Goal: Task Accomplishment & Management: Complete application form

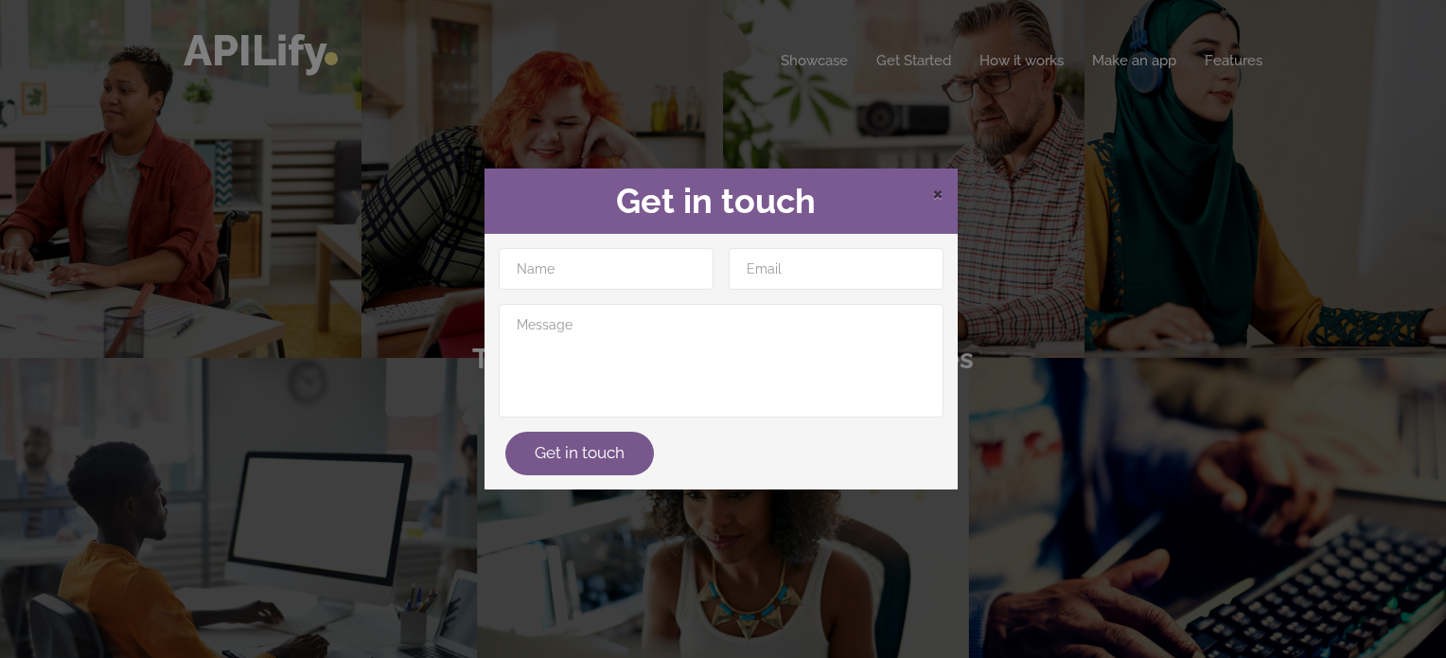
click at [932, 199] on span "×" at bounding box center [937, 192] width 11 height 28
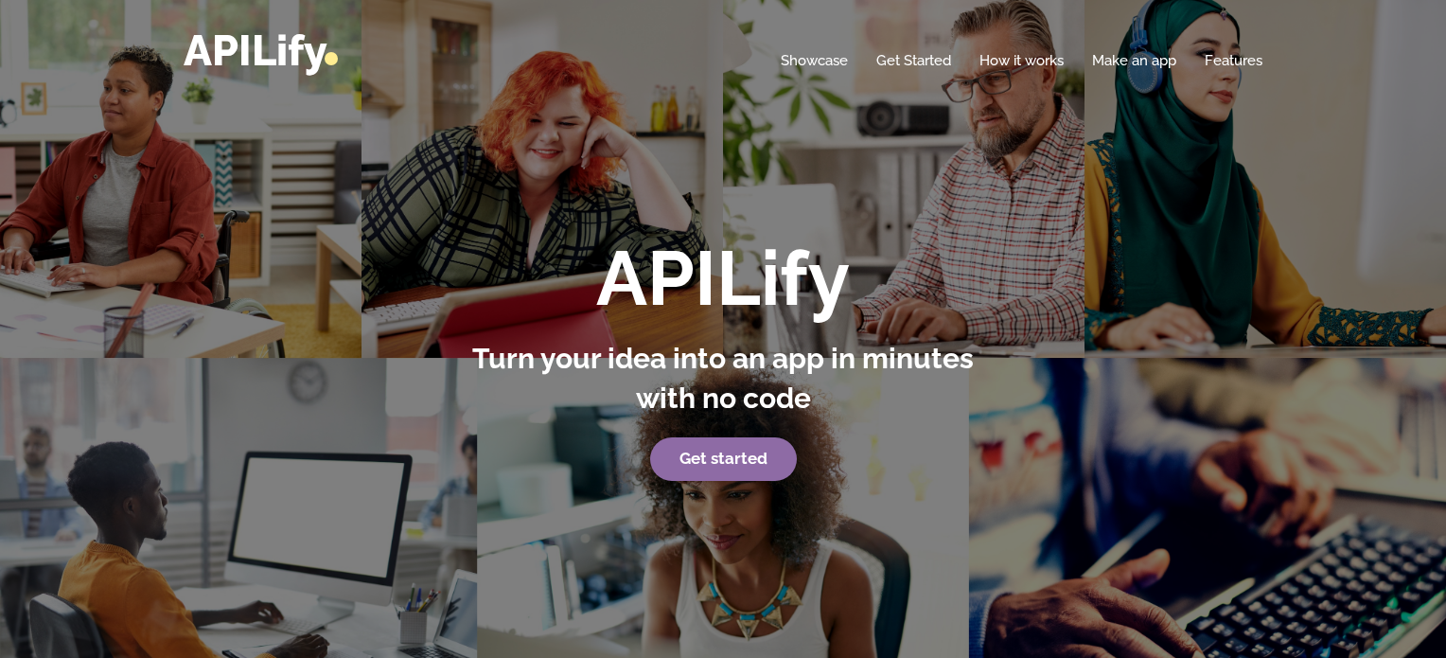
click at [726, 480] on p "Get started" at bounding box center [723, 459] width 525 height 44
click at [731, 456] on strong "Get started" at bounding box center [724, 458] width 88 height 19
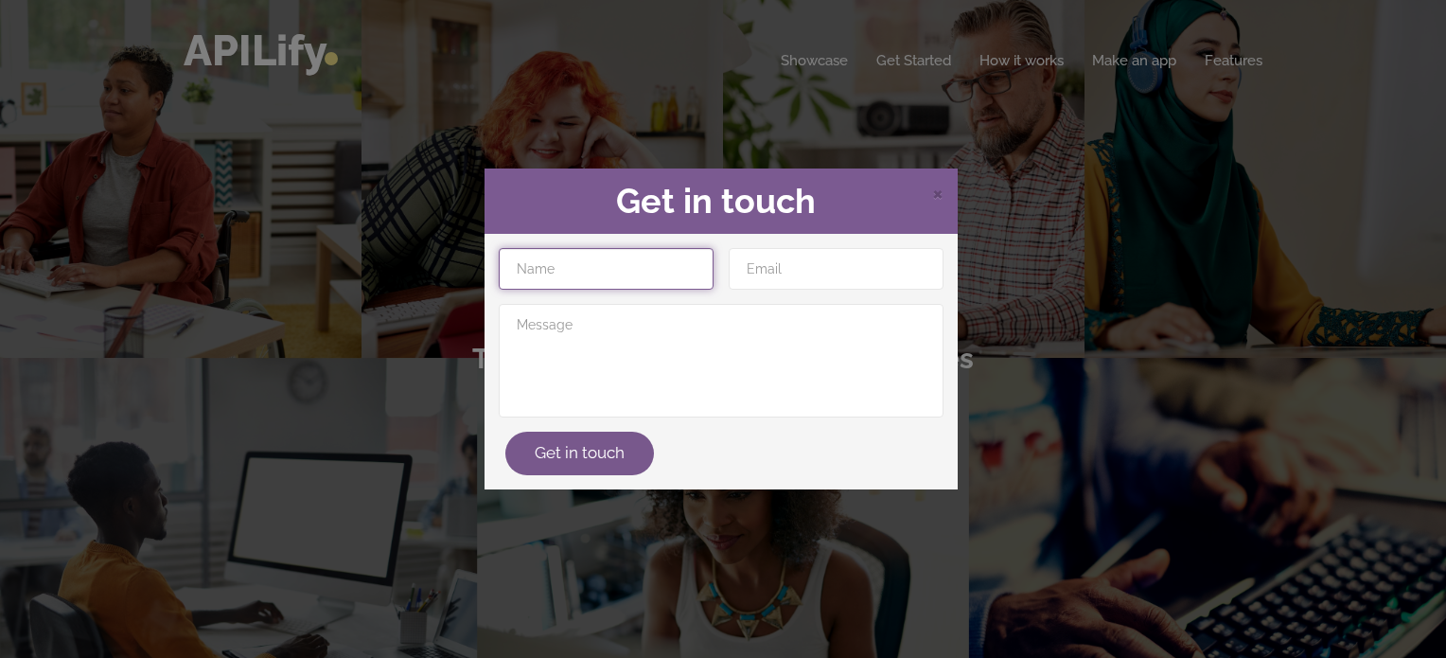
click at [647, 288] on input "text" at bounding box center [606, 269] width 215 height 42
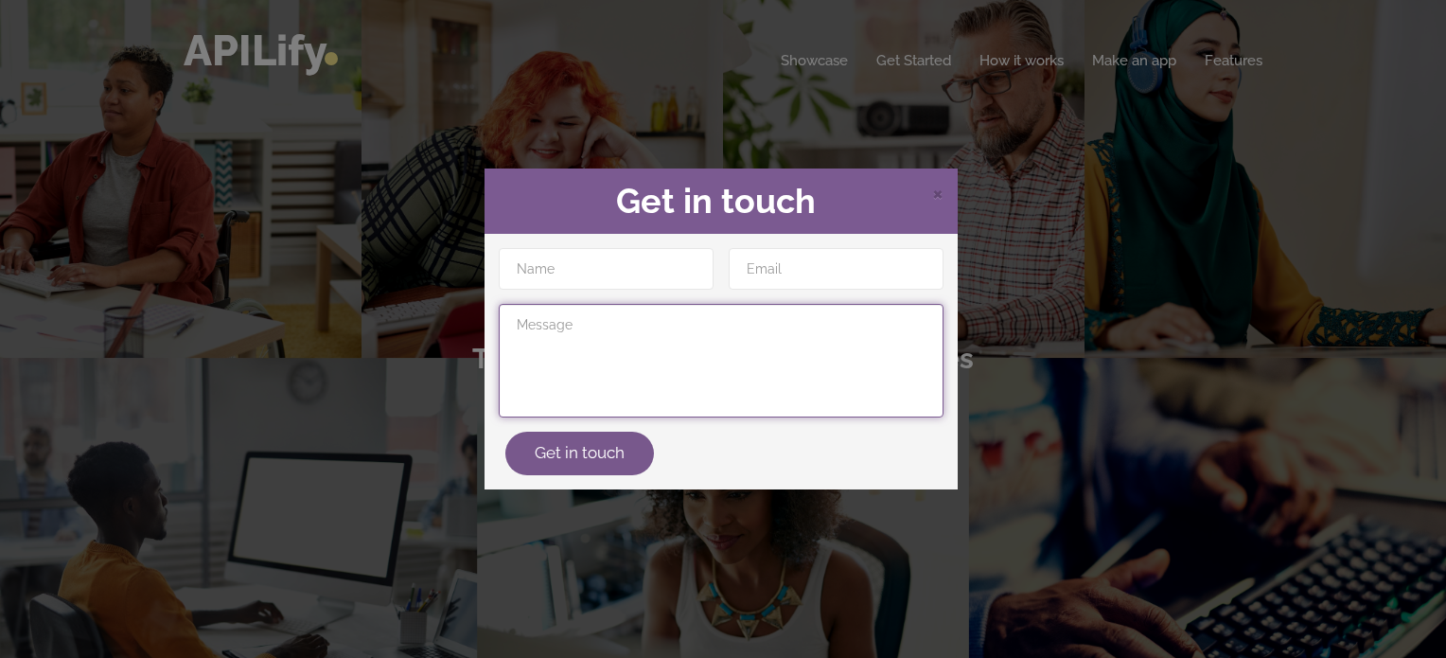
click at [544, 363] on textarea at bounding box center [721, 361] width 445 height 114
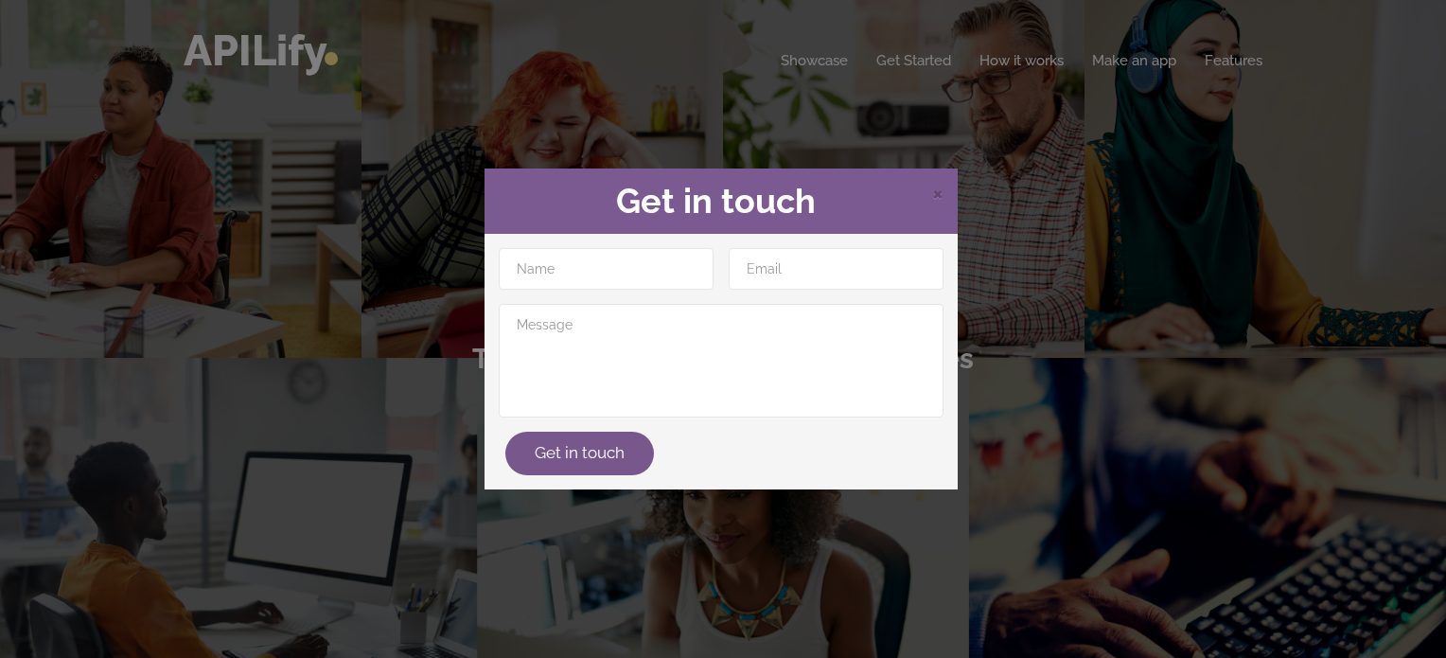
click at [1143, 67] on div "× Get in touch Get in touch" at bounding box center [723, 329] width 1446 height 658
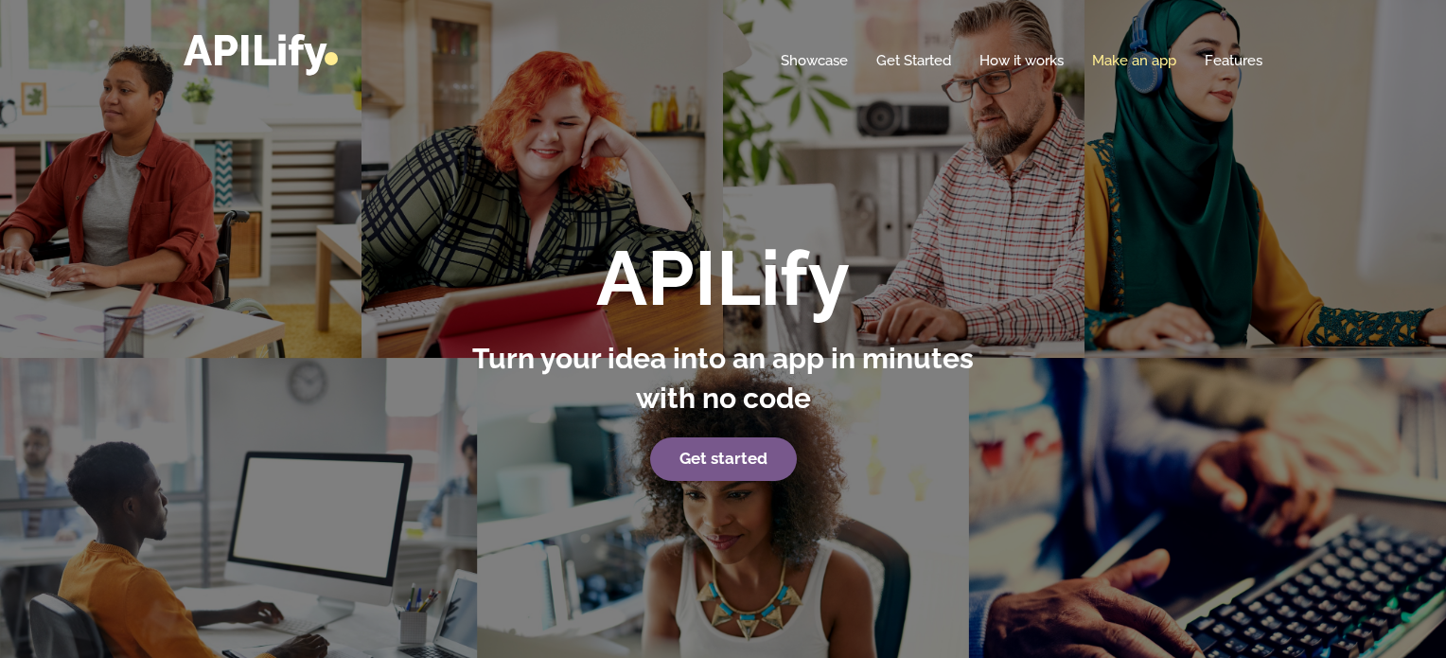
click at [1124, 51] on link "Make an app" at bounding box center [1134, 60] width 84 height 19
click at [1033, 62] on link "How it works" at bounding box center [1022, 60] width 84 height 19
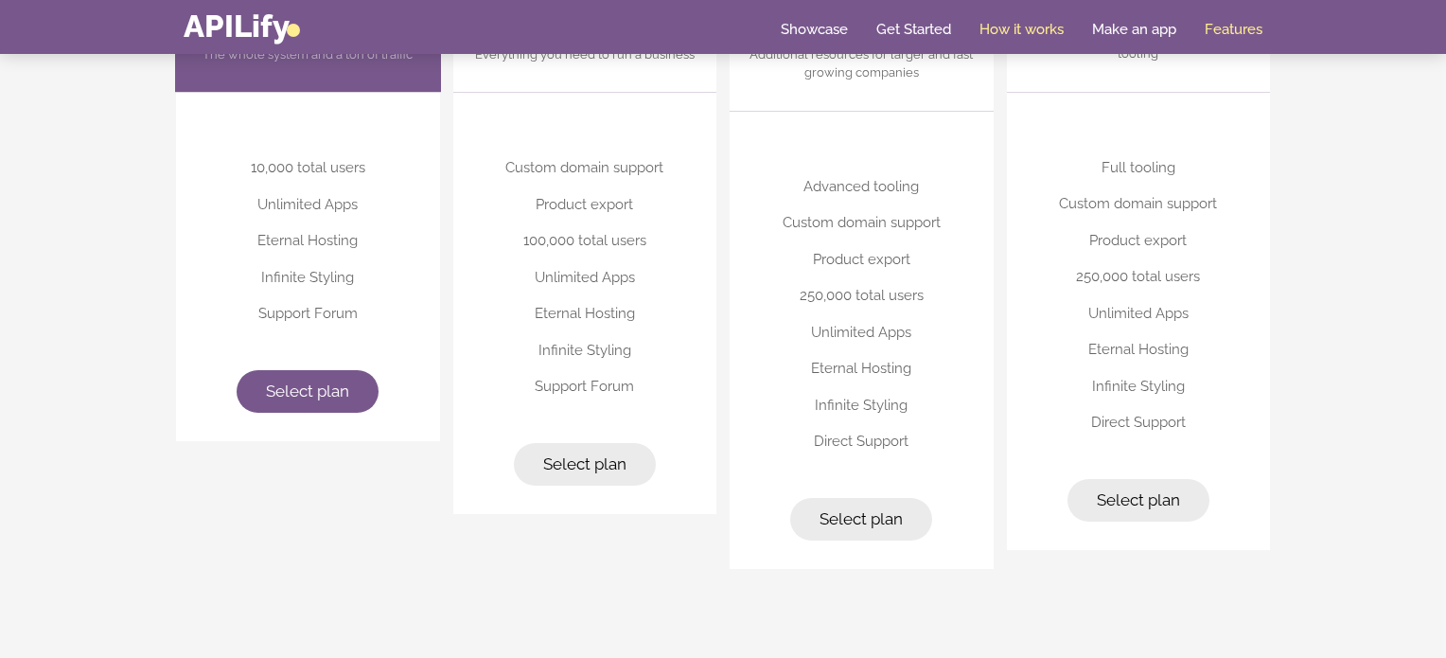
scroll to position [4848, 0]
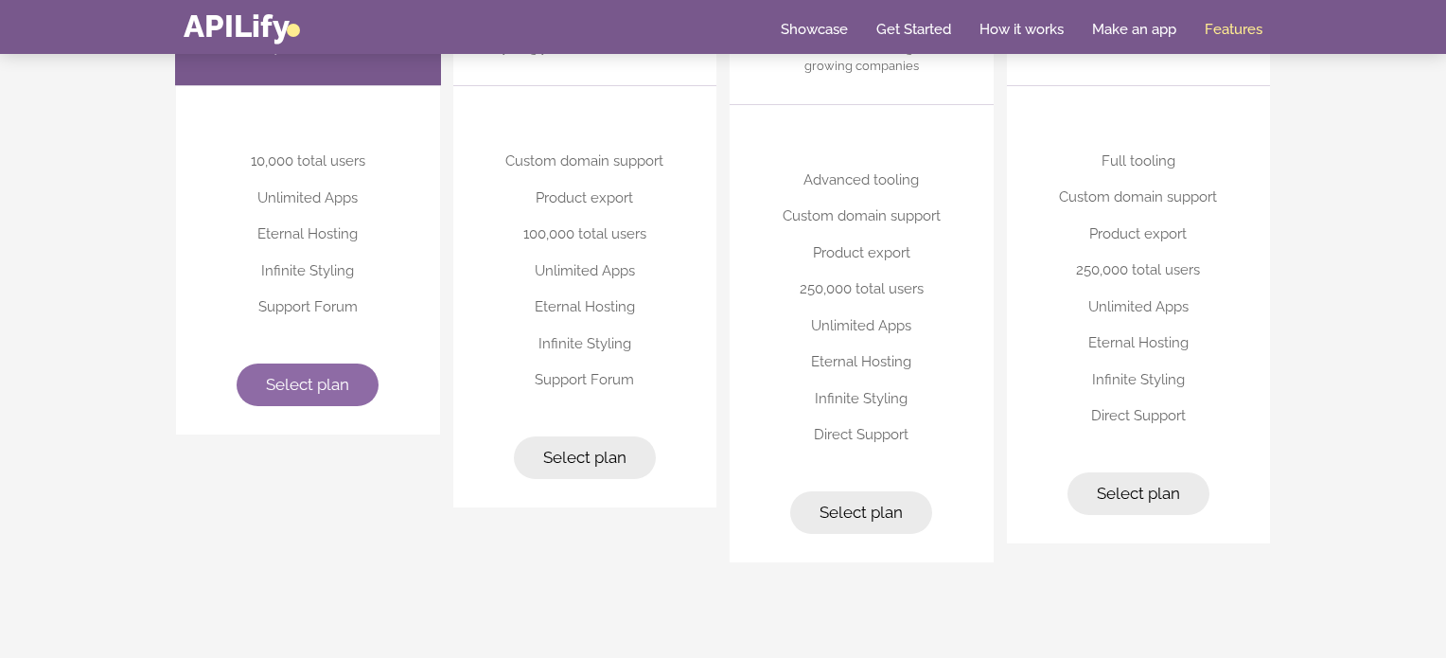
click at [342, 378] on span "Select plan" at bounding box center [307, 384] width 83 height 19
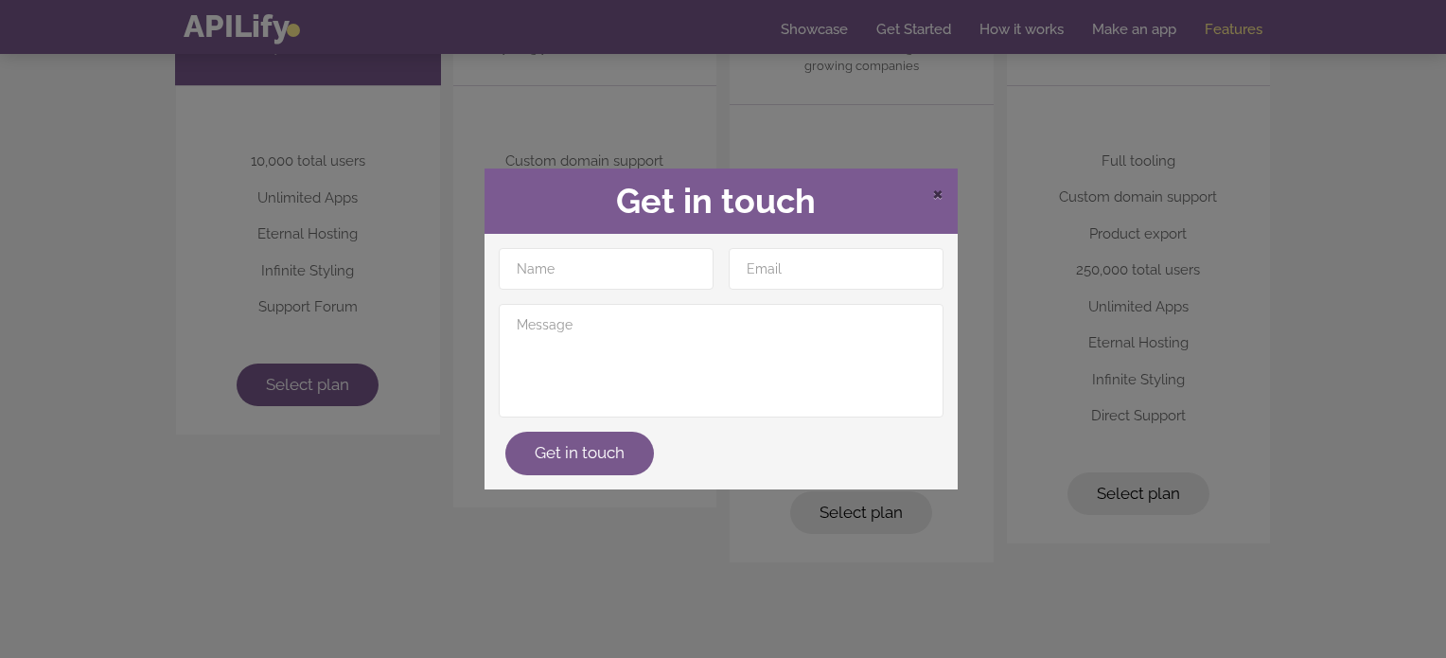
click at [941, 189] on span "×" at bounding box center [937, 192] width 11 height 28
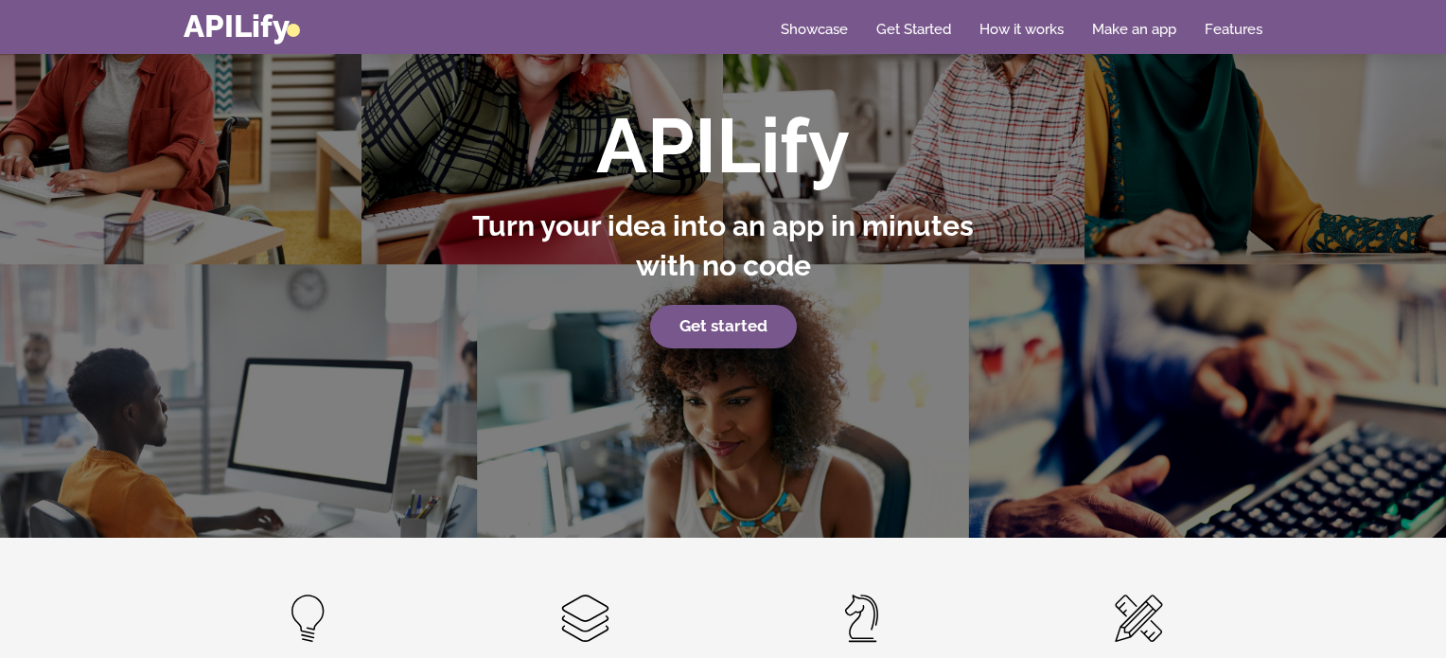
scroll to position [97, 0]
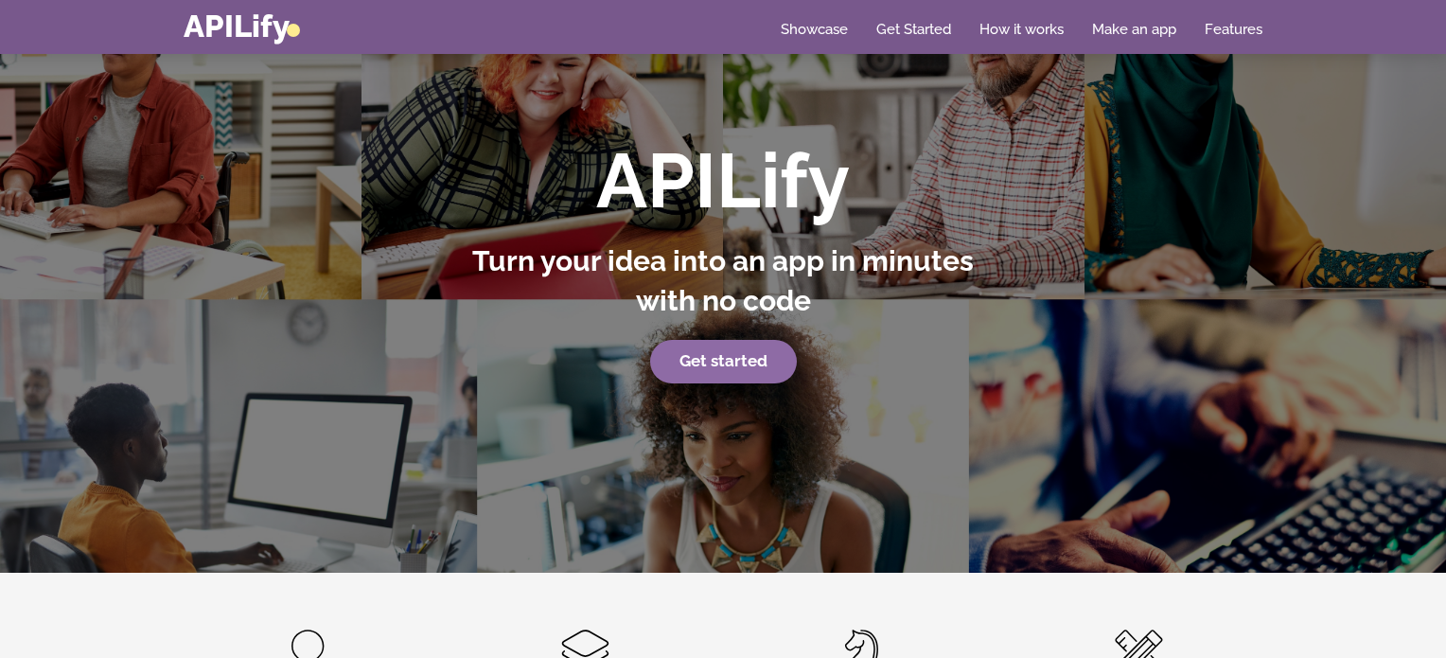
click at [739, 360] on strong "Get started" at bounding box center [724, 360] width 88 height 19
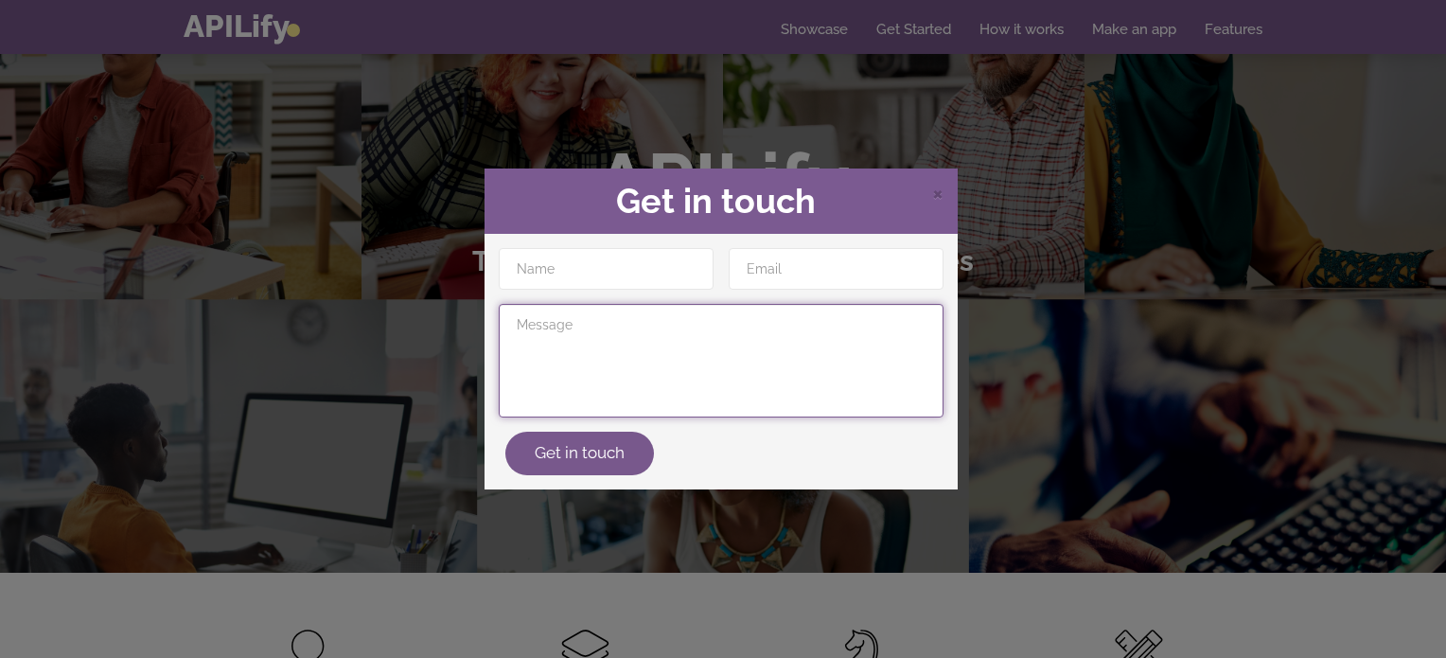
click at [606, 344] on textarea at bounding box center [721, 361] width 445 height 114
paste textarea "Bonjour, Je m’intéresse à votre plateforme APILify et à votre offre Free Foreve…"
type textarea "Bonjour, Je m’intéresse à votre plateforme APILify et à votre offre Free Foreve…"
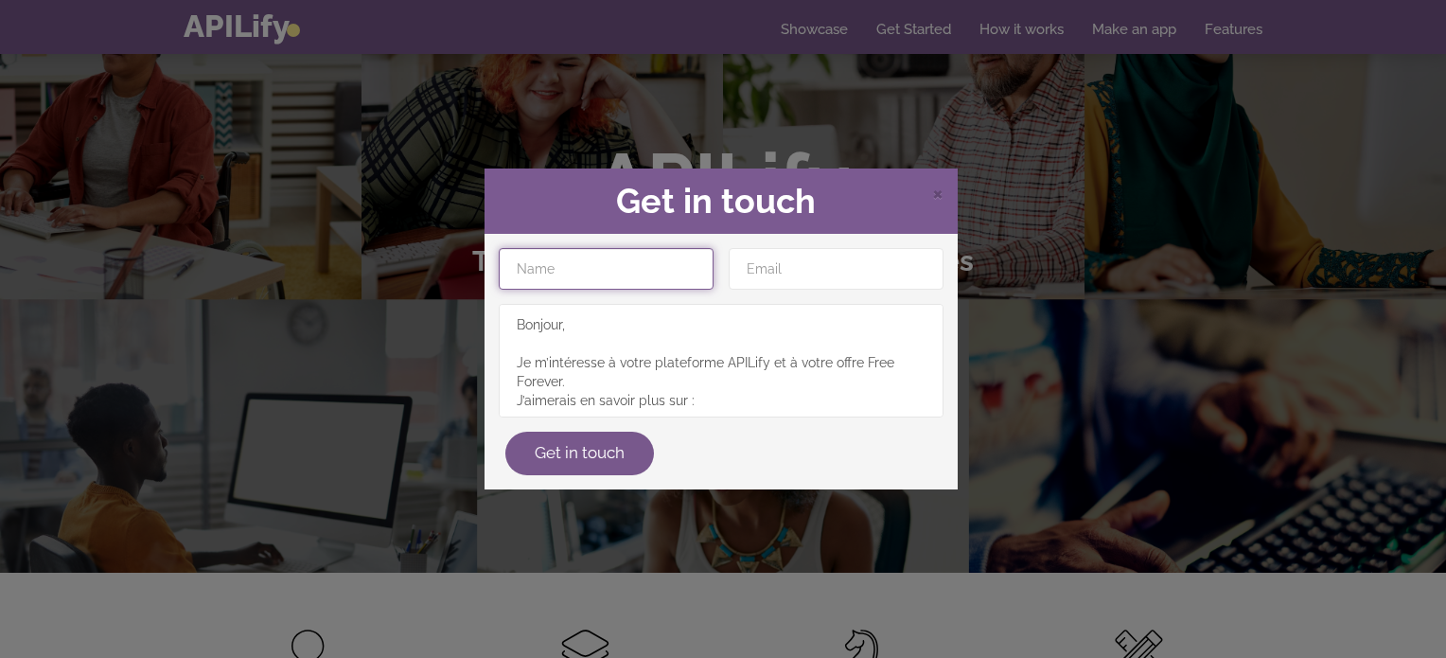
click at [584, 257] on input "text" at bounding box center [606, 269] width 215 height 42
type input "yassin"
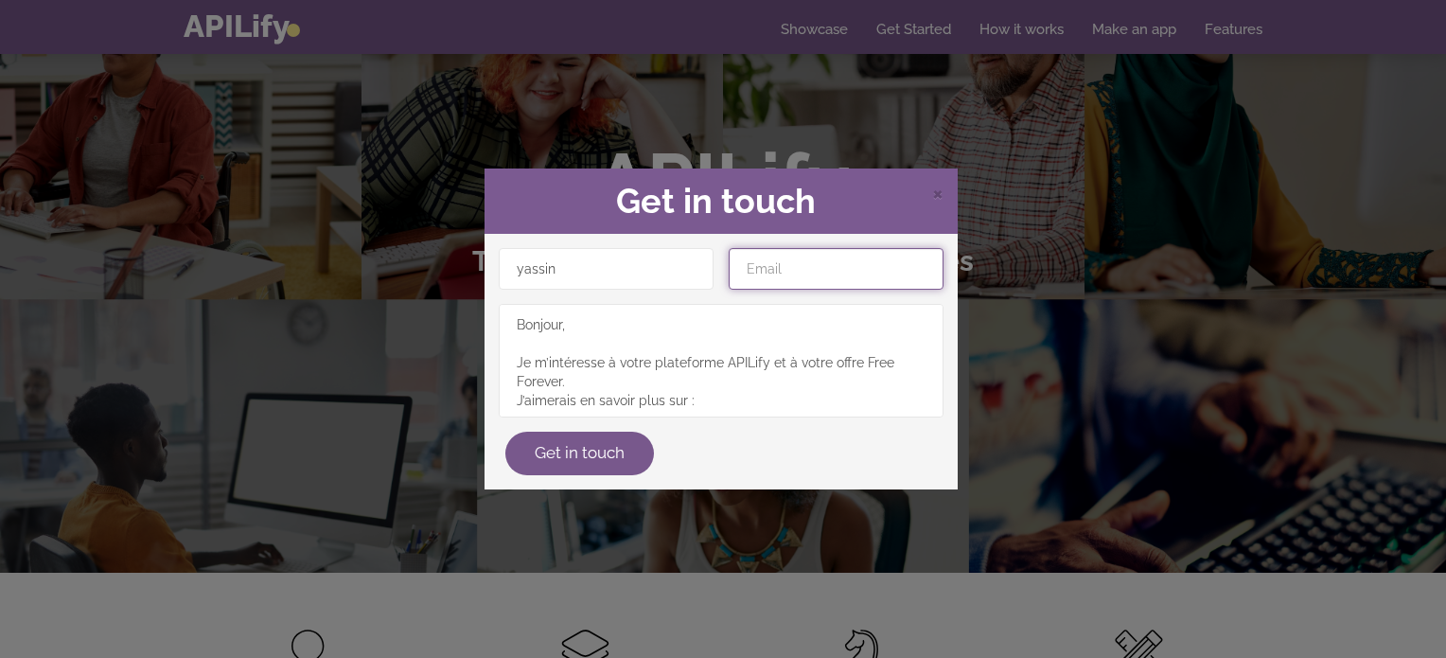
click at [784, 282] on input "email" at bounding box center [836, 269] width 215 height 42
type input "[EMAIL_ADDRESS][DOMAIN_NAME]"
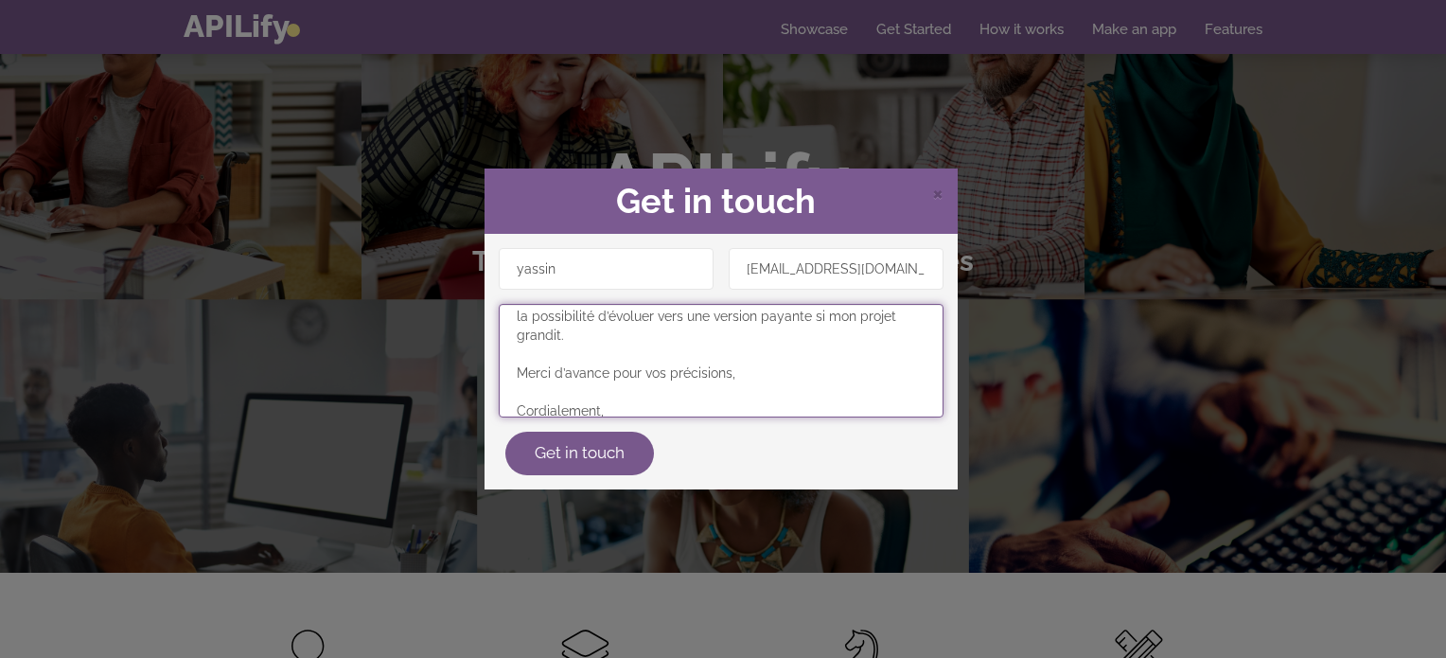
scroll to position [187, 0]
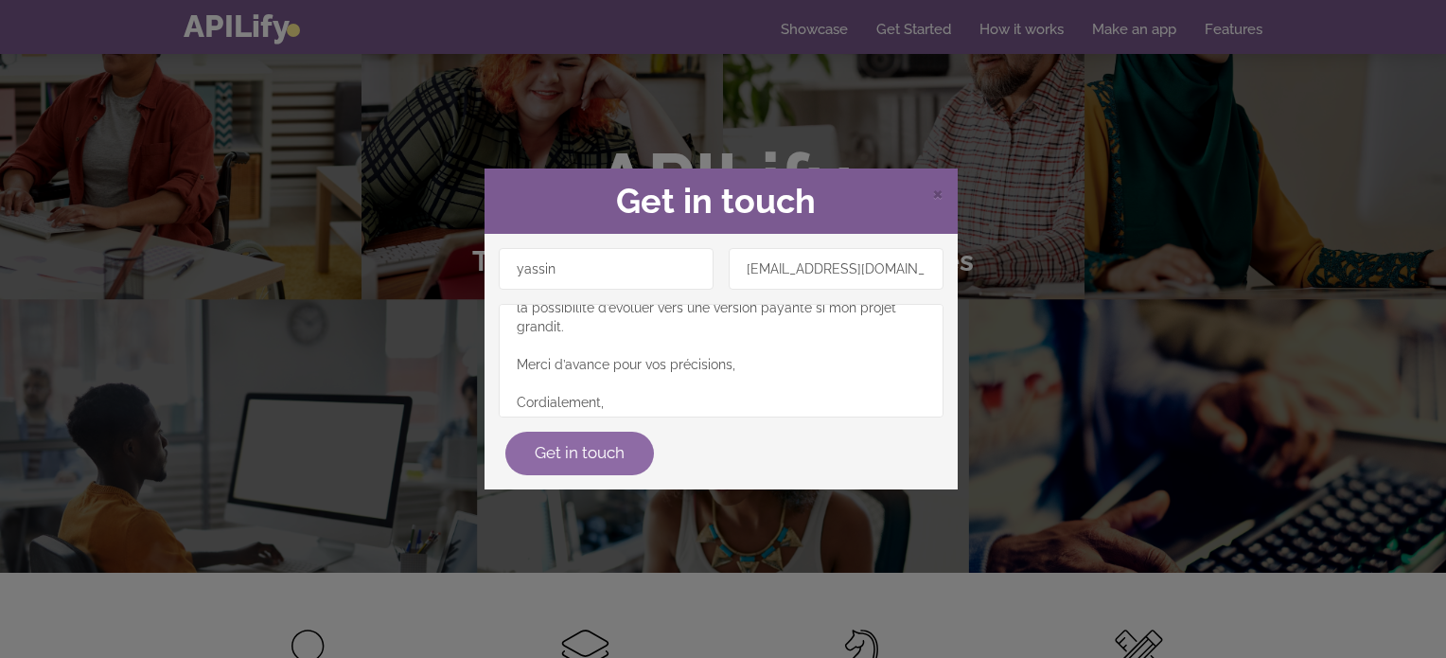
click at [601, 448] on button "Get in touch" at bounding box center [579, 454] width 149 height 44
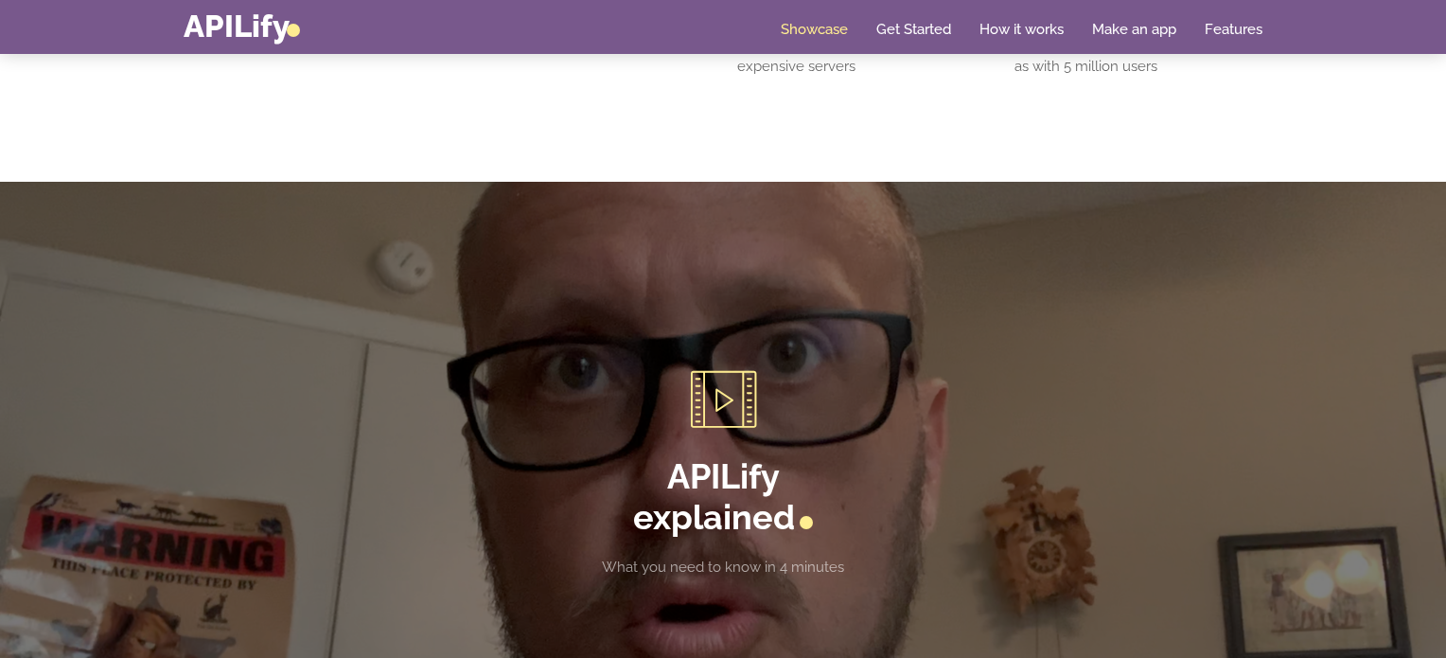
scroll to position [1178, 0]
